Goal: Information Seeking & Learning: Learn about a topic

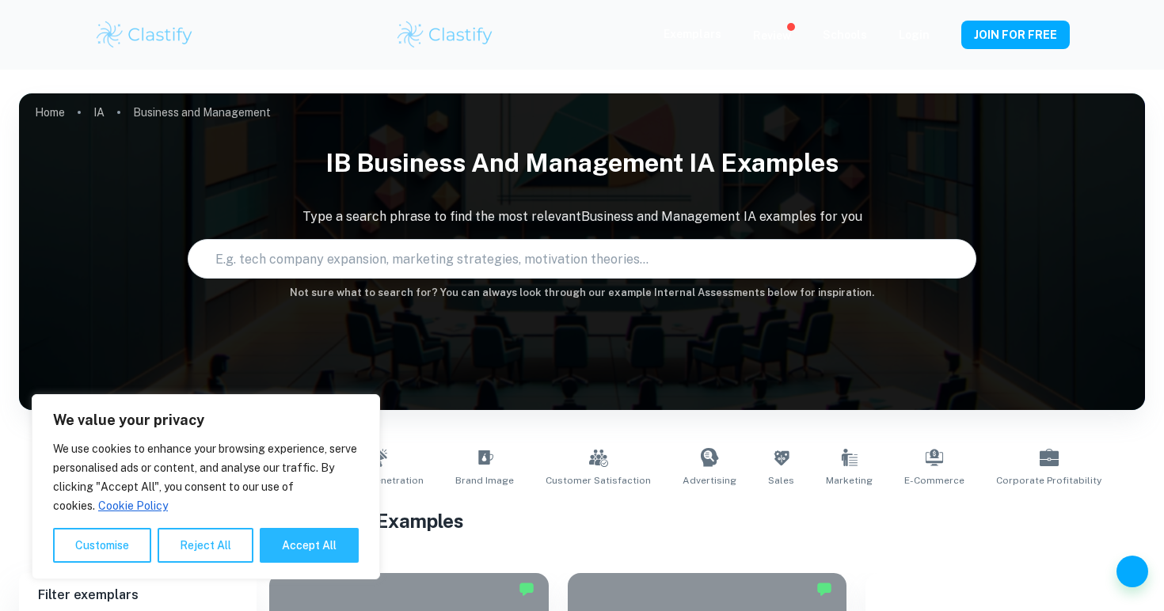
type input "Business and Management"
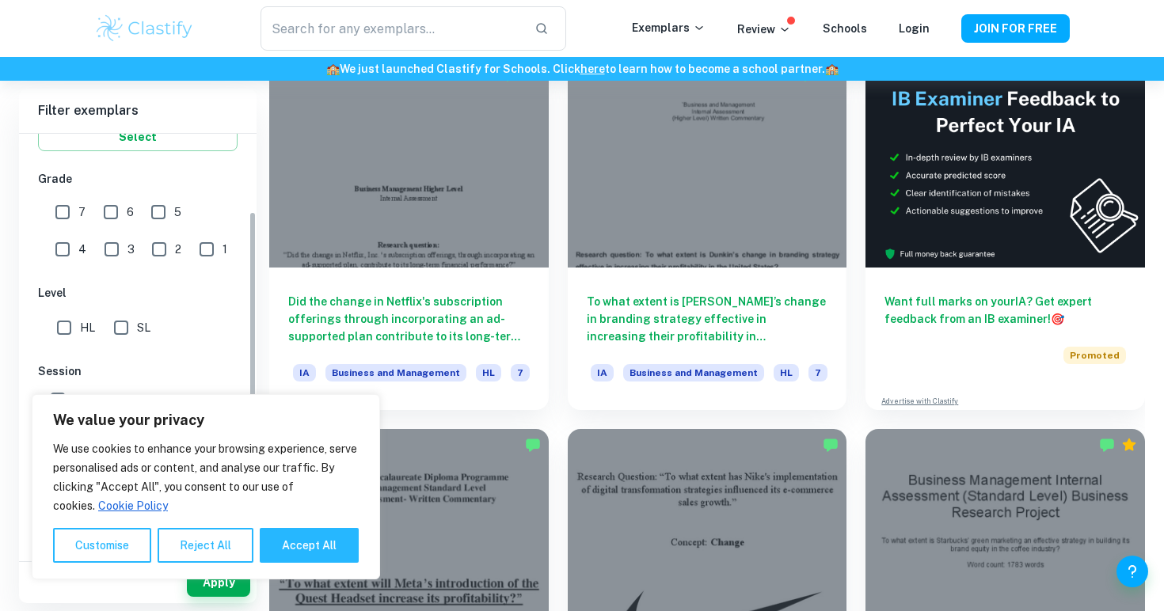
scroll to position [340, 0]
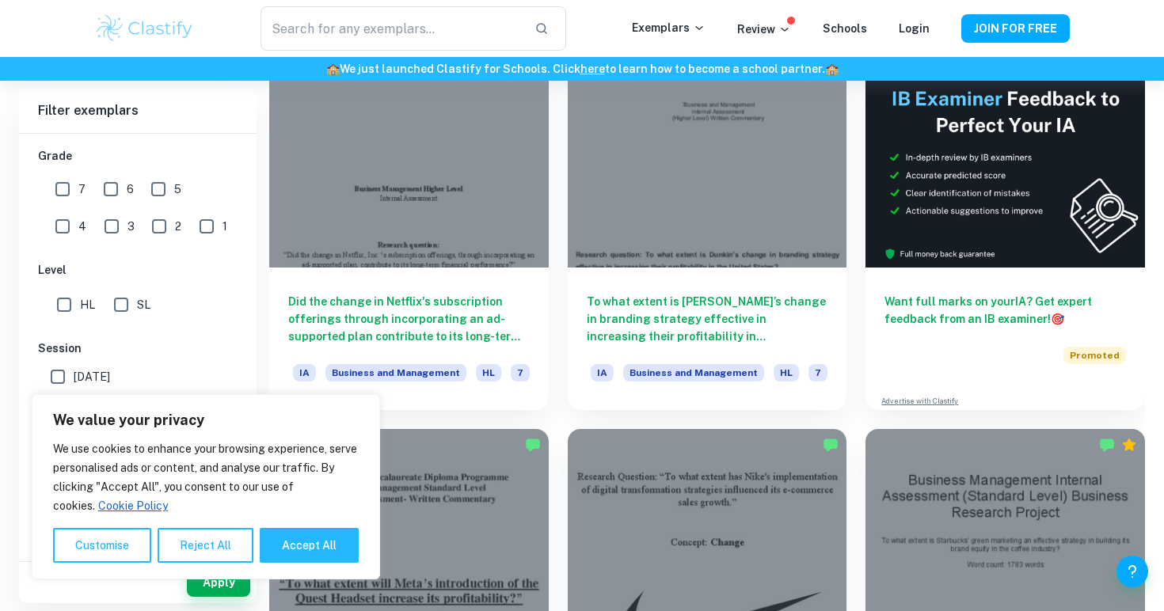
click at [133, 311] on input "SL" at bounding box center [121, 305] width 32 height 32
checkbox input "true"
click at [176, 541] on button "Reject All" at bounding box center [206, 545] width 96 height 35
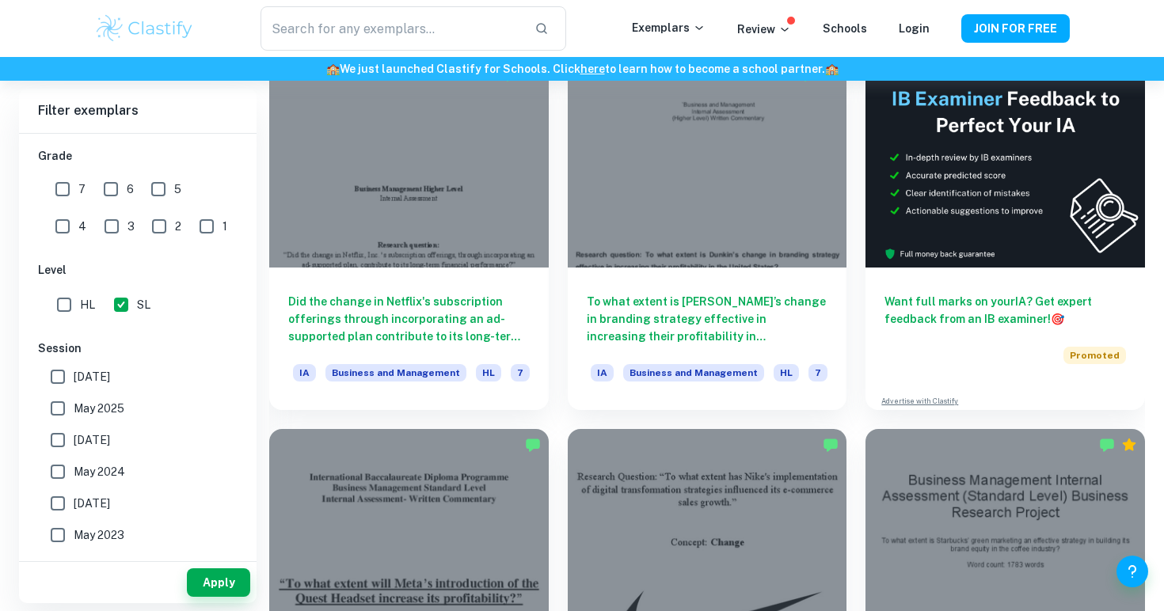
click at [110, 384] on span "[DATE]" at bounding box center [92, 376] width 36 height 17
click at [74, 384] on input "[DATE]" at bounding box center [58, 377] width 32 height 32
checkbox input "true"
click at [106, 412] on span "May 2025" at bounding box center [99, 408] width 51 height 17
click at [74, 412] on input "May 2025" at bounding box center [58, 409] width 32 height 32
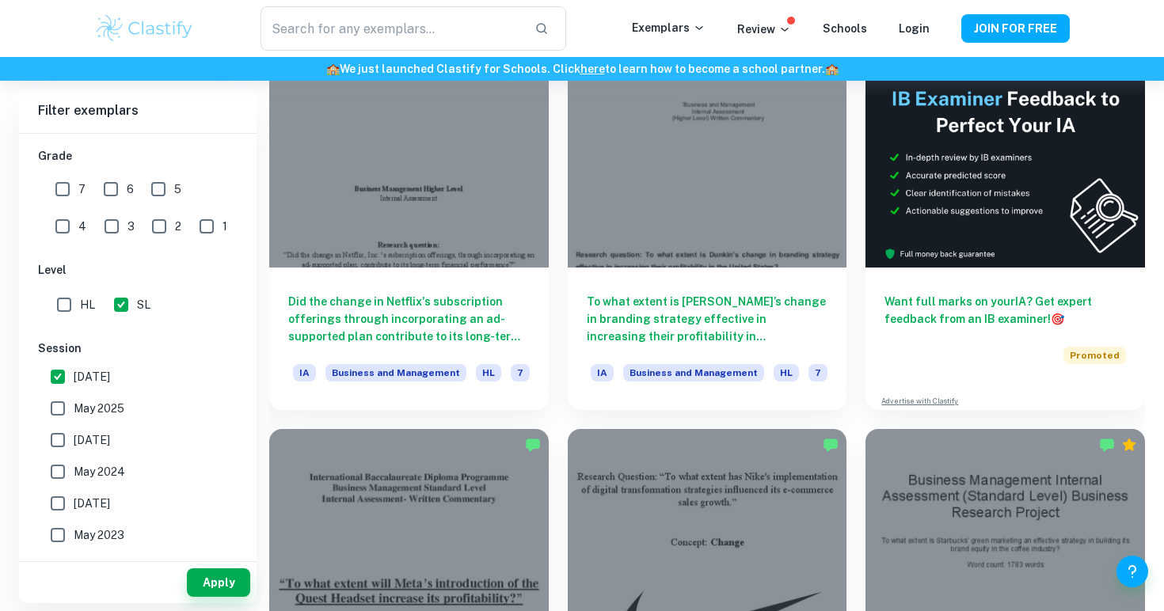
checkbox input "true"
click at [110, 439] on span "[DATE]" at bounding box center [92, 439] width 36 height 17
click at [74, 439] on input "[DATE]" at bounding box center [58, 440] width 32 height 32
checkbox input "true"
click at [217, 594] on button "Apply" at bounding box center [218, 582] width 63 height 28
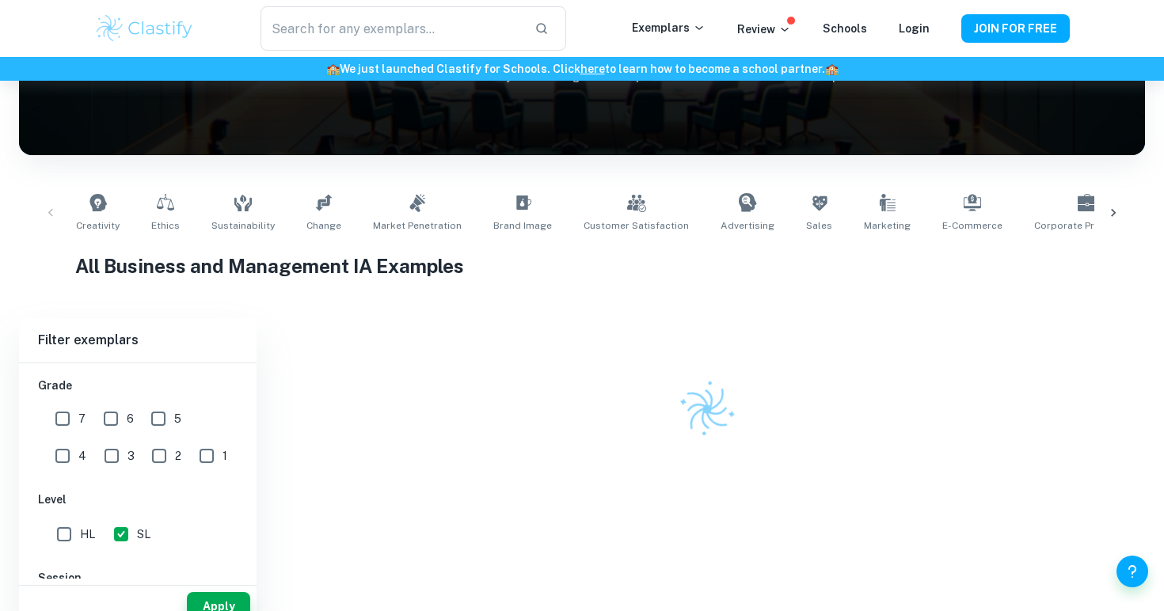
scroll to position [475, 0]
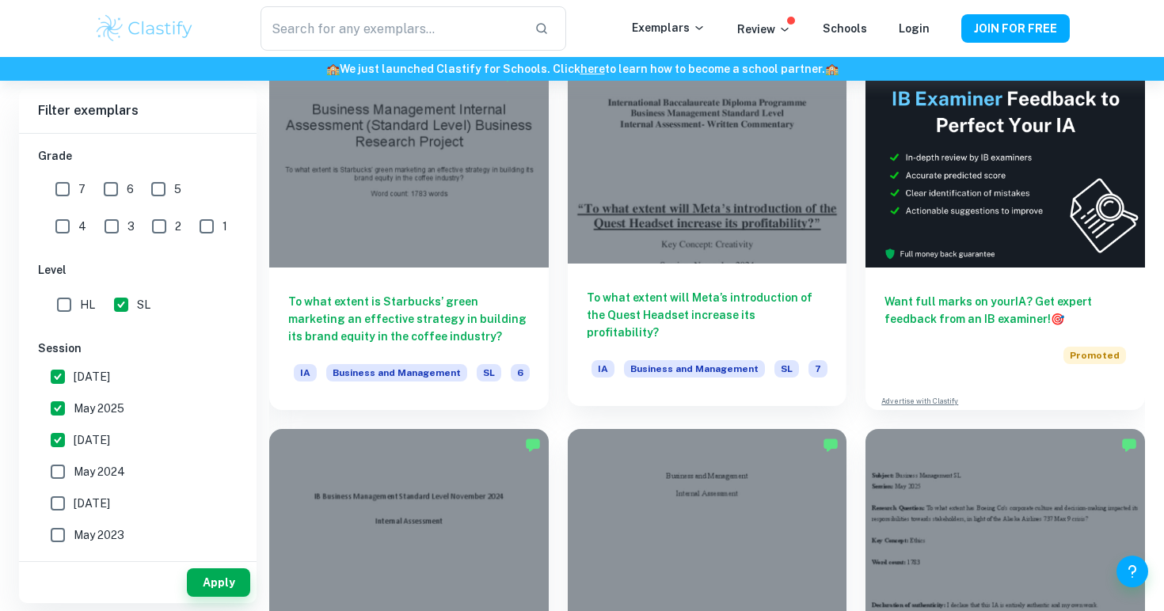
click at [617, 328] on h6 "To what extent will Meta’s introduction of the Quest Headset increase its profi…" at bounding box center [707, 315] width 241 height 52
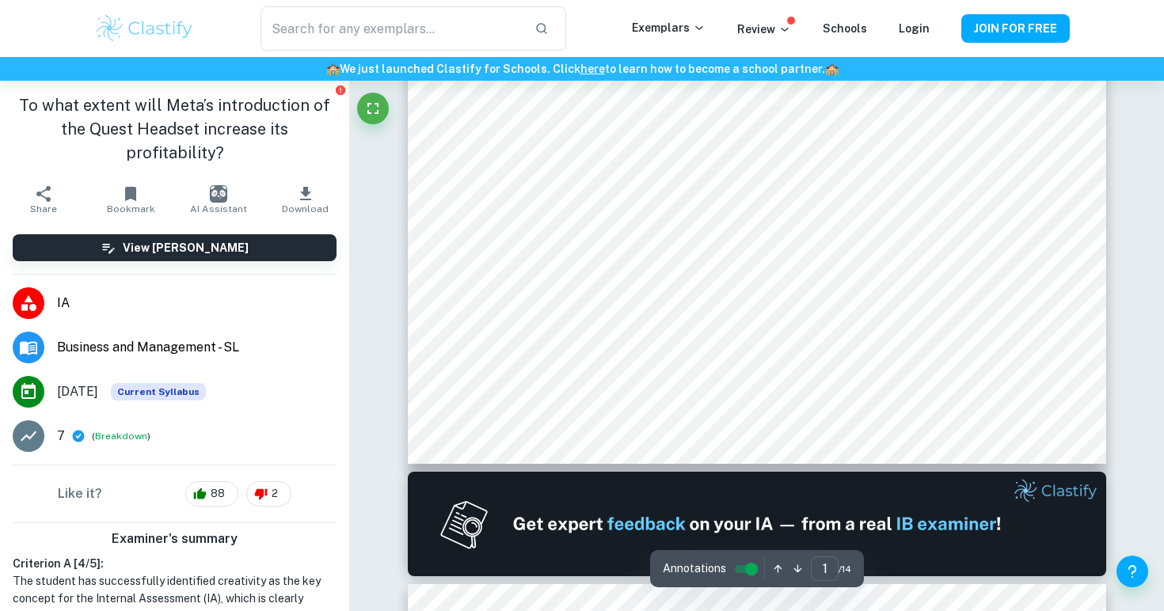
type input "2"
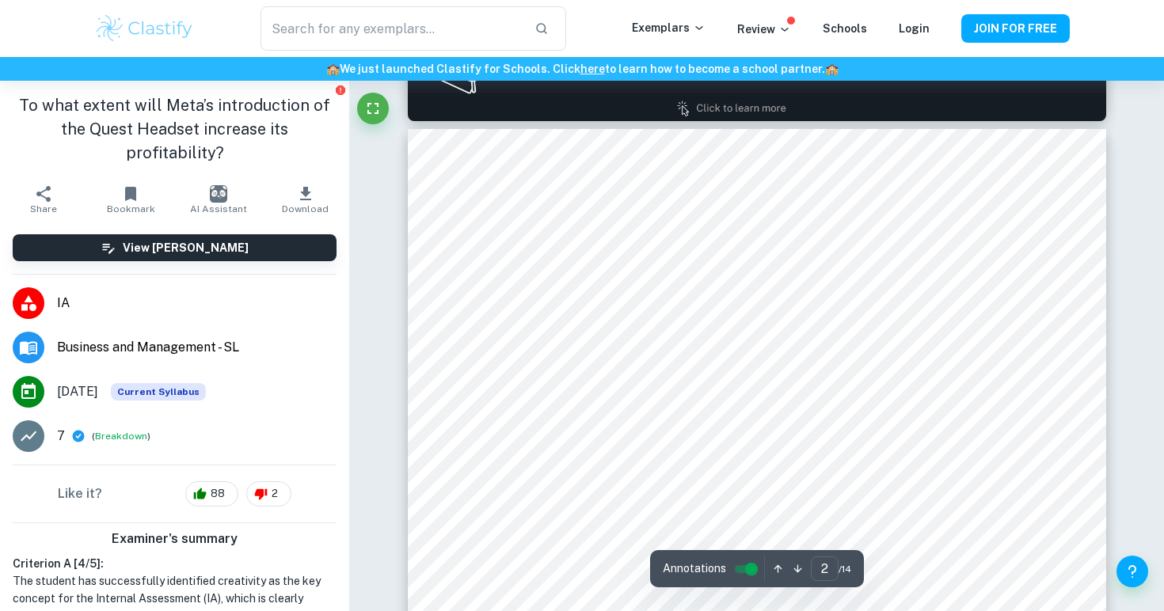
scroll to position [1002, 0]
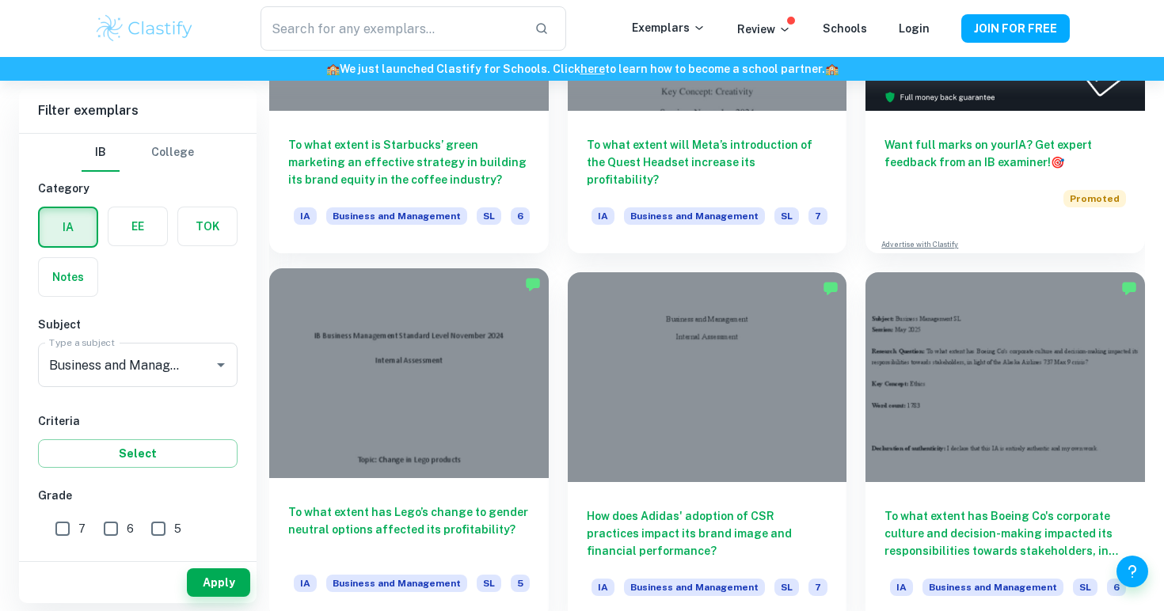
scroll to position [928, 0]
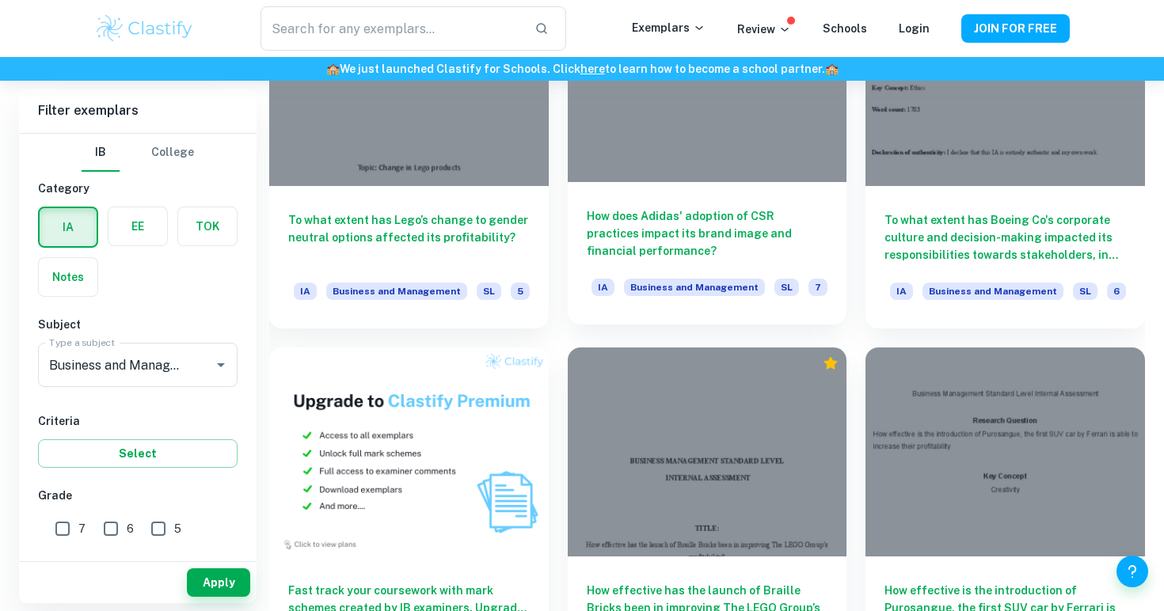
click at [628, 230] on h6 "How does Adidas' adoption of CSR practices impact its brand image and financial…" at bounding box center [707, 233] width 241 height 52
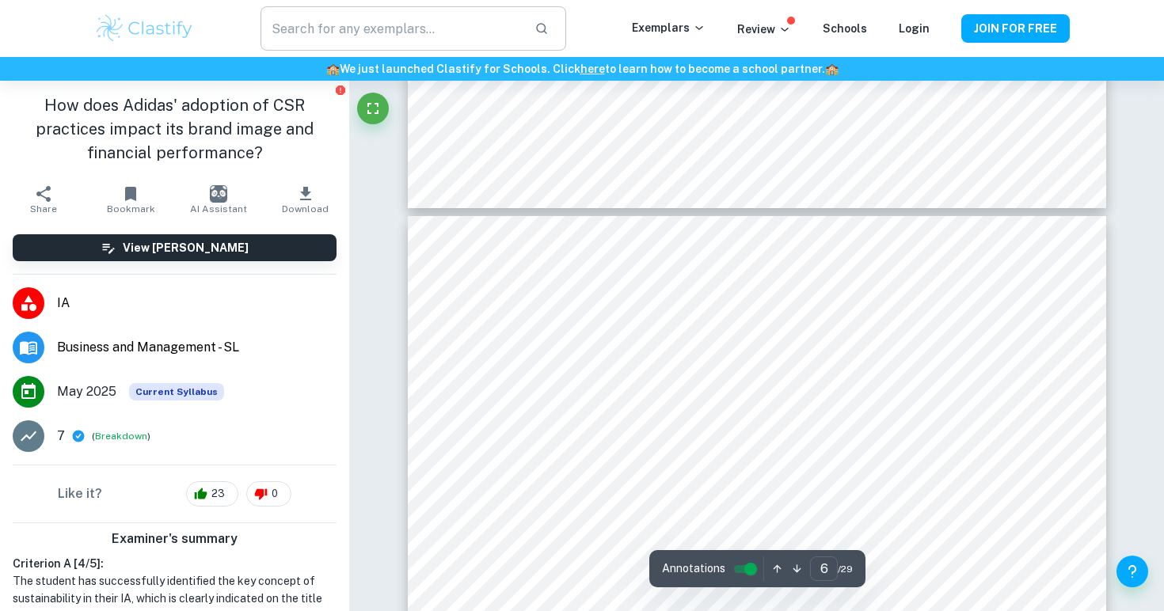
scroll to position [5079, 0]
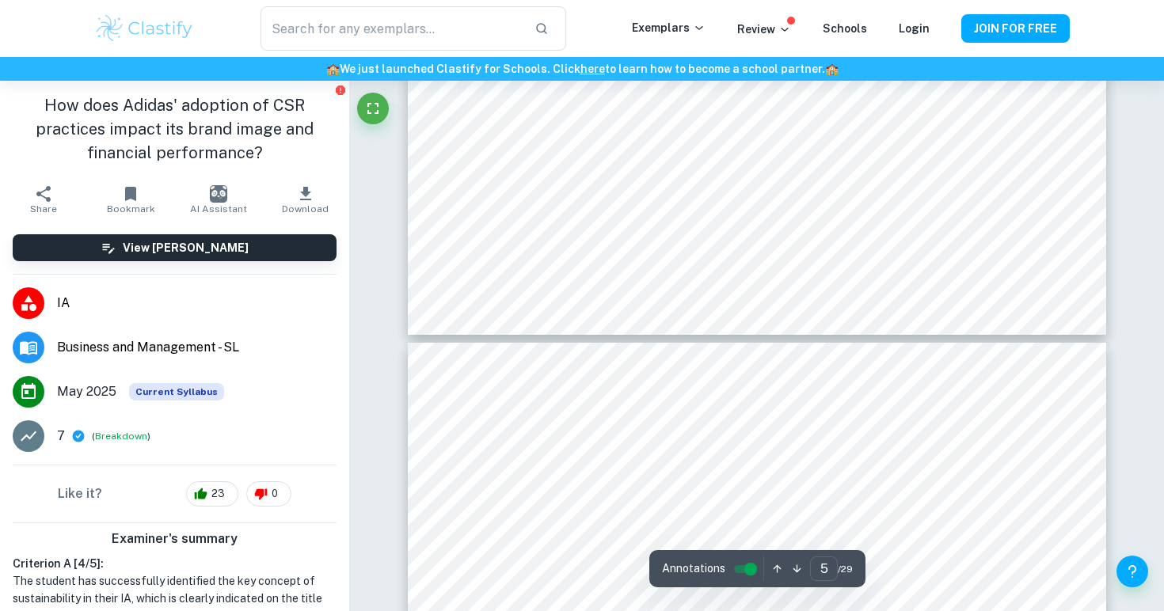
type input "4"
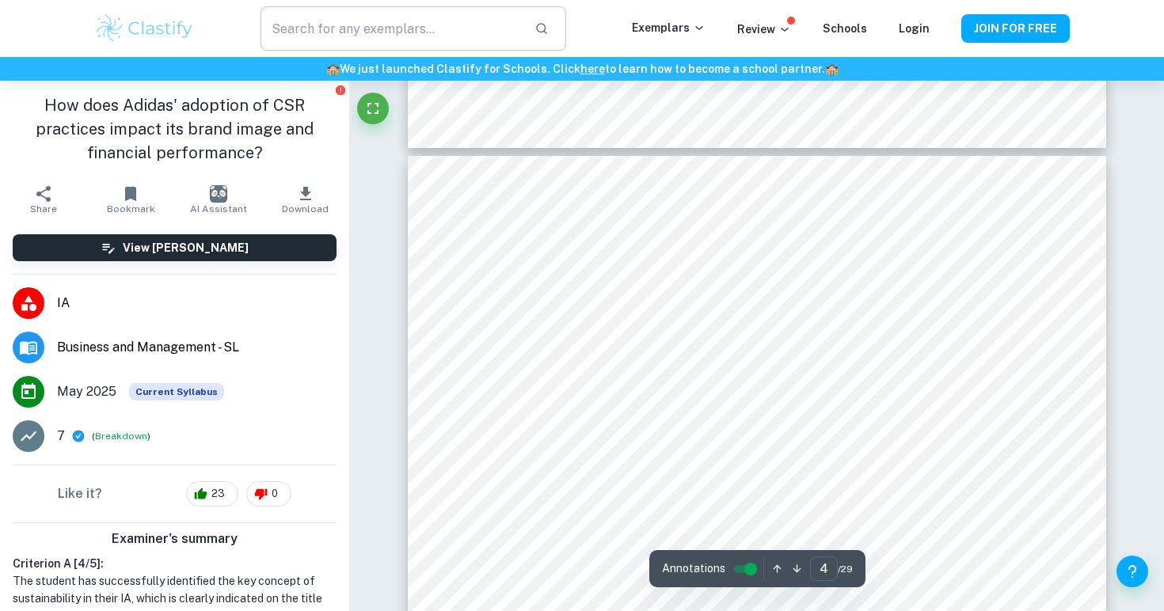
scroll to position [3193, 0]
